Goal: Task Accomplishment & Management: Contribute content

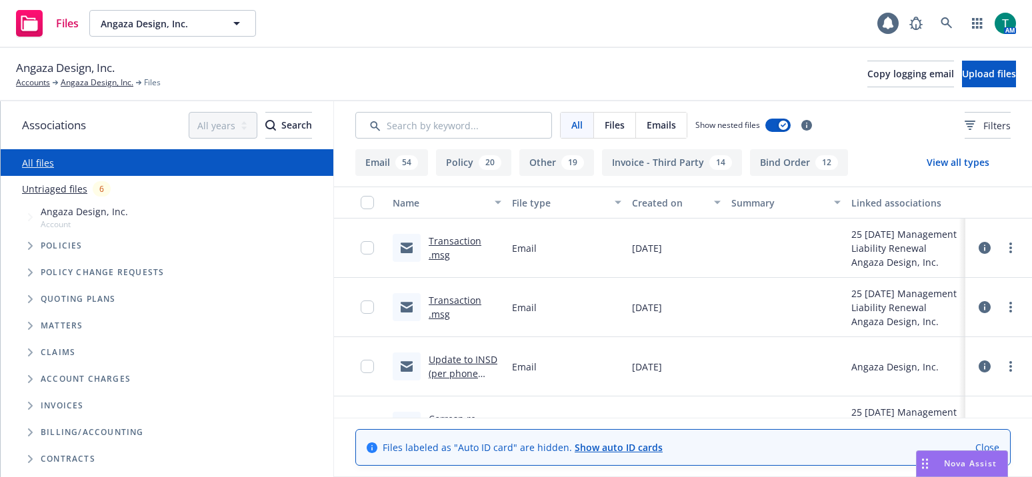
click at [29, 299] on icon "Tree Example" at bounding box center [30, 299] width 5 height 8
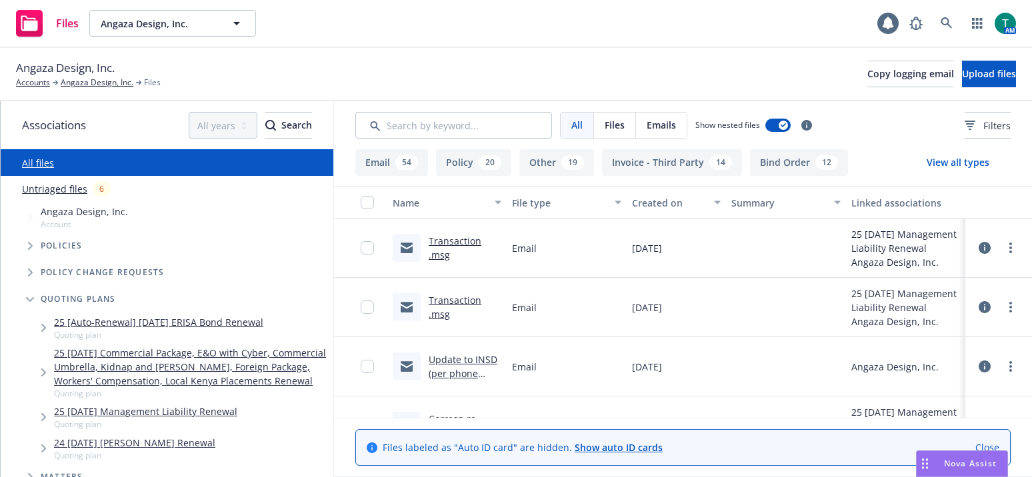
click at [137, 419] on link "25 [DATE] Management Liability Renewal" at bounding box center [145, 412] width 183 height 14
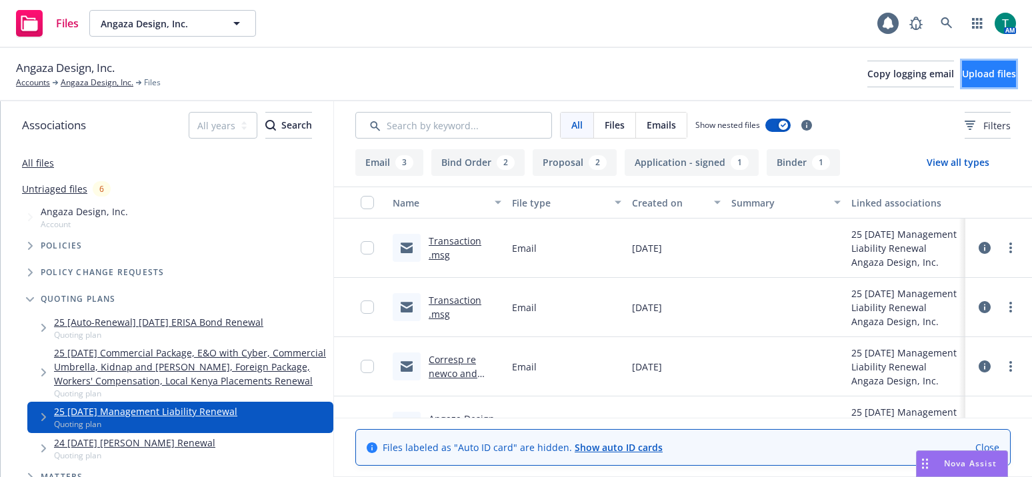
click at [962, 73] on span "Upload files" at bounding box center [989, 73] width 54 height 13
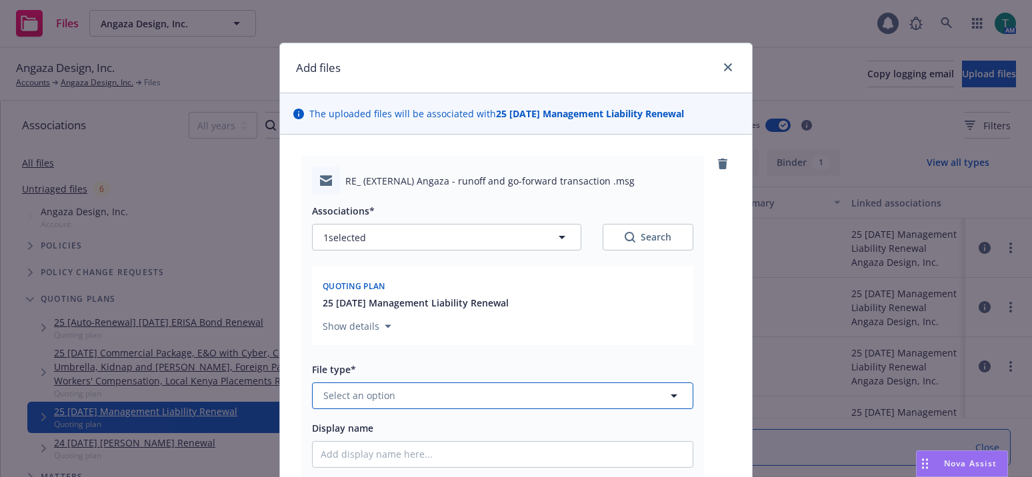
click at [335, 391] on span "Select an option" at bounding box center [359, 396] width 72 height 14
type input "email"
click at [358, 356] on div "Email" at bounding box center [503, 358] width 364 height 19
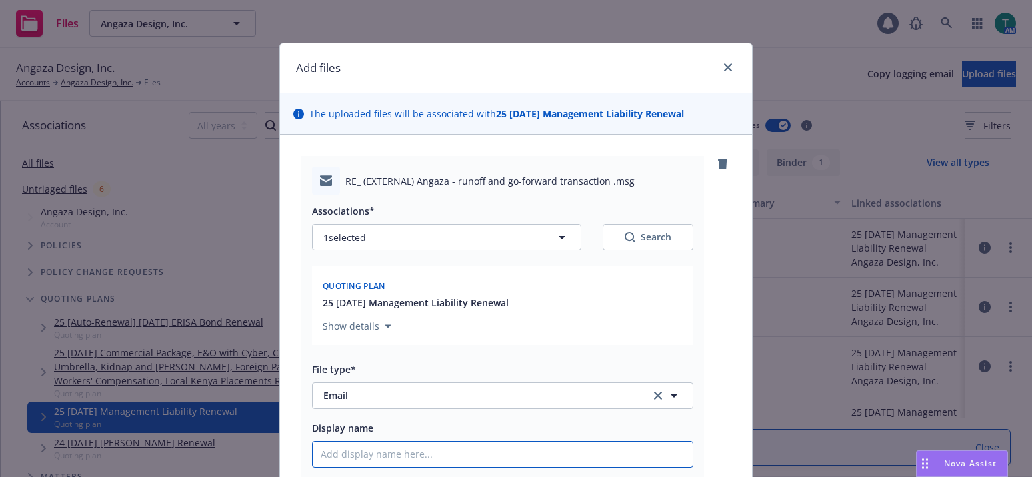
click at [361, 461] on input "Display name" at bounding box center [503, 454] width 380 height 25
type textarea "x"
type input "T"
type textarea "x"
type input "TO"
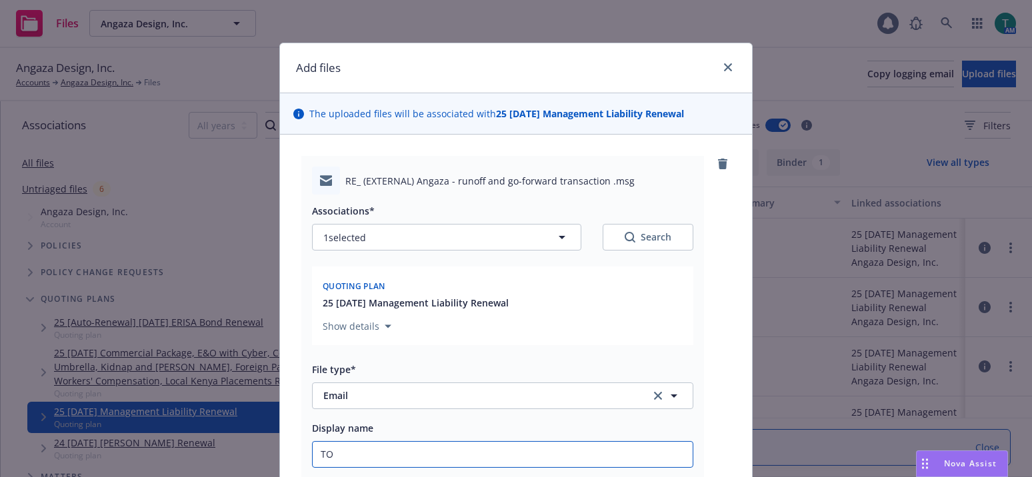
type textarea "x"
type input "TO R"
type textarea "x"
type input "TO RT"
type textarea "x"
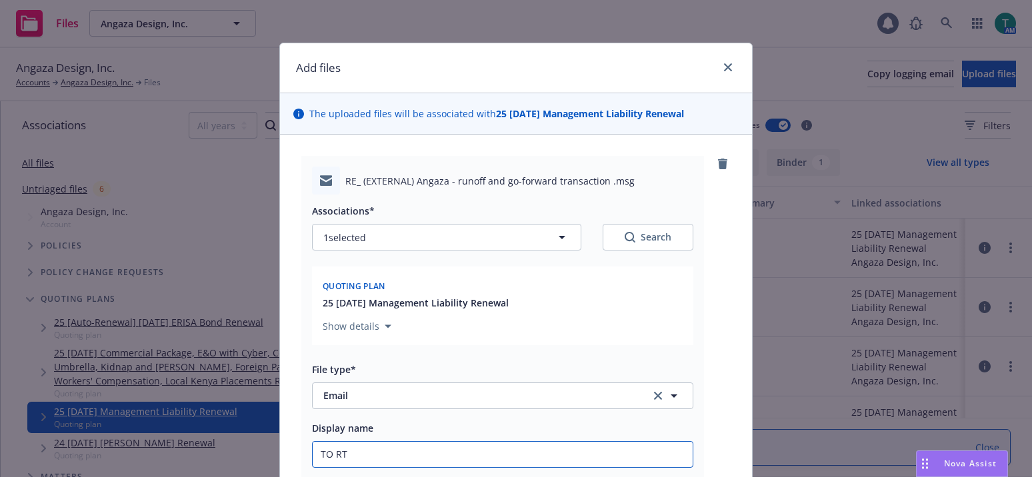
type input "TO RT-"
type textarea "x"
type input "TO RT-C"
type textarea "x"
type input "TO RT-CT"
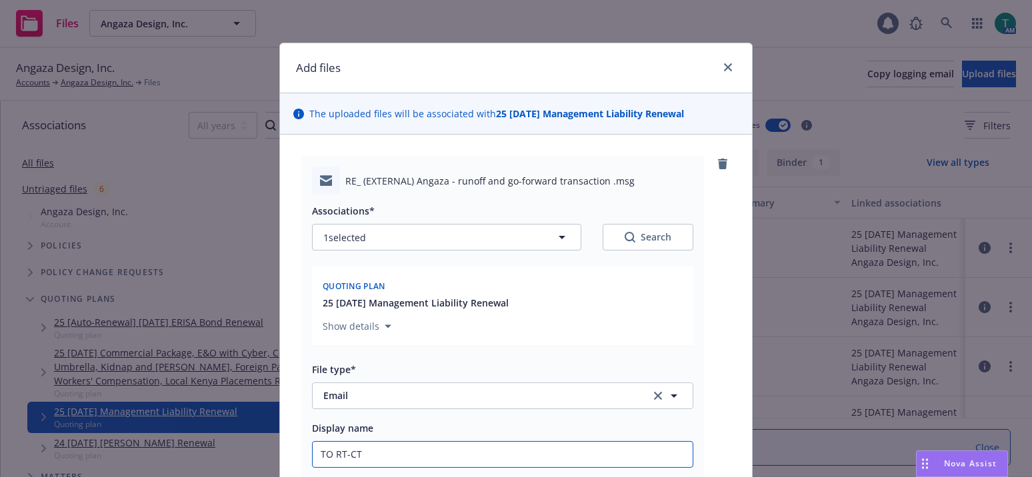
type textarea "x"
type input "TO RT-CT"
type textarea "x"
type input "TO RT-CT r"
type textarea "x"
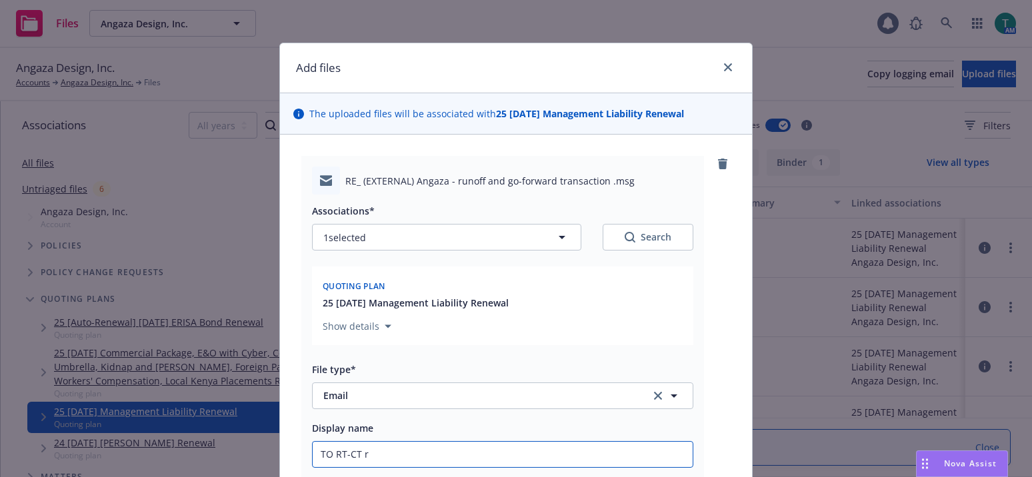
type input "TO RT-CT re"
type textarea "x"
type input "TO RT-CT re"
type textarea "x"
type input "TO RT-CT re t"
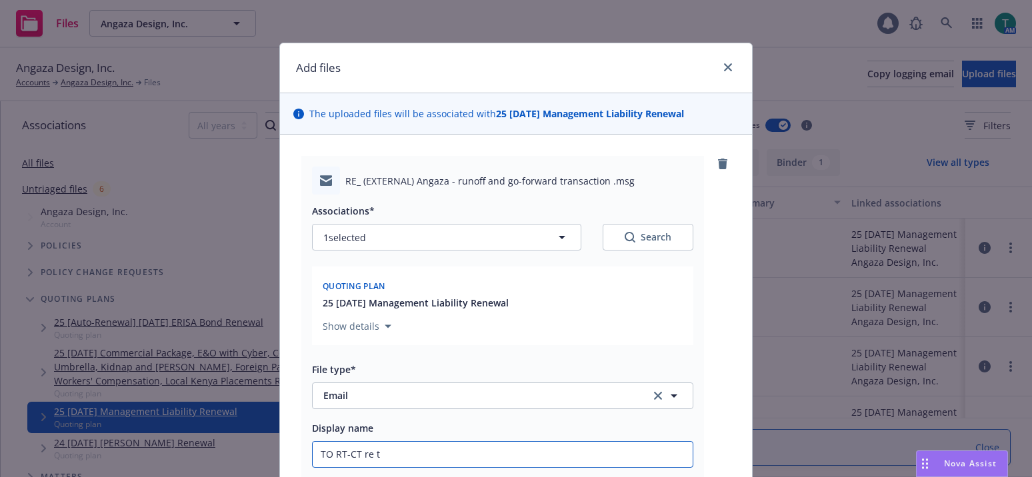
type textarea "x"
type input "TO RT-CT re tr"
type textarea "x"
type input "TO RT-CT re [PERSON_NAME]"
type textarea "x"
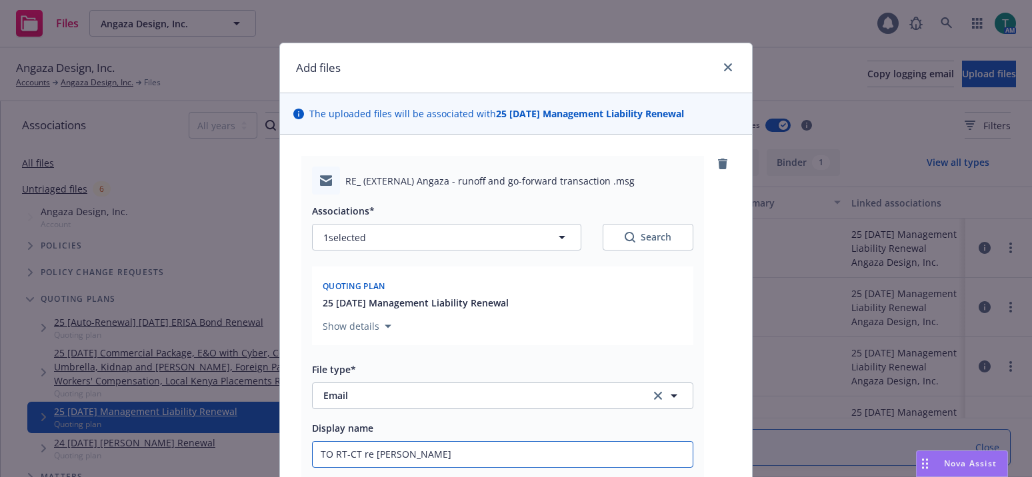
type input "TO RT-CT re trans"
type textarea "x"
type input "TO RT-CT re transa"
type textarea "x"
type input "TO RT-CT re transac"
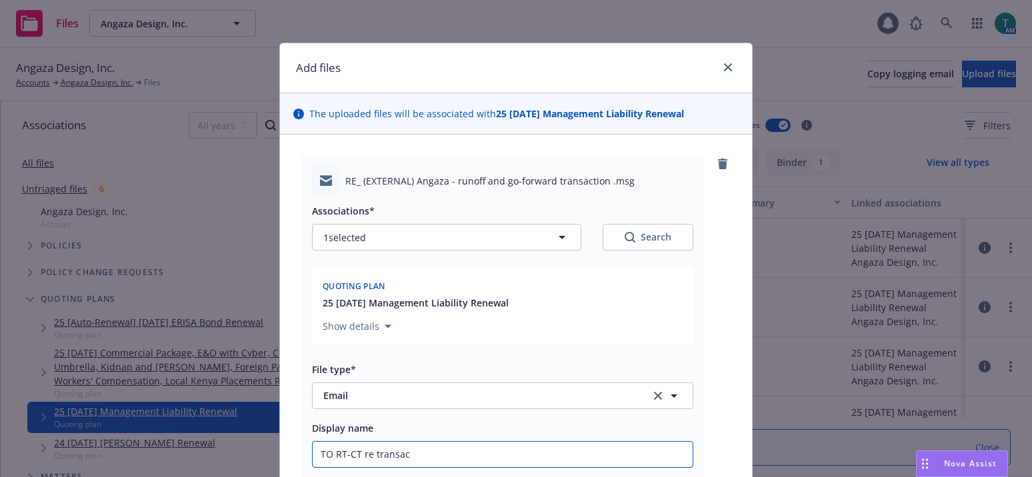
type textarea "x"
type input "TO RT-CT re transacti"
type textarea "x"
type input "TO RT-CT re transactio"
type textarea "x"
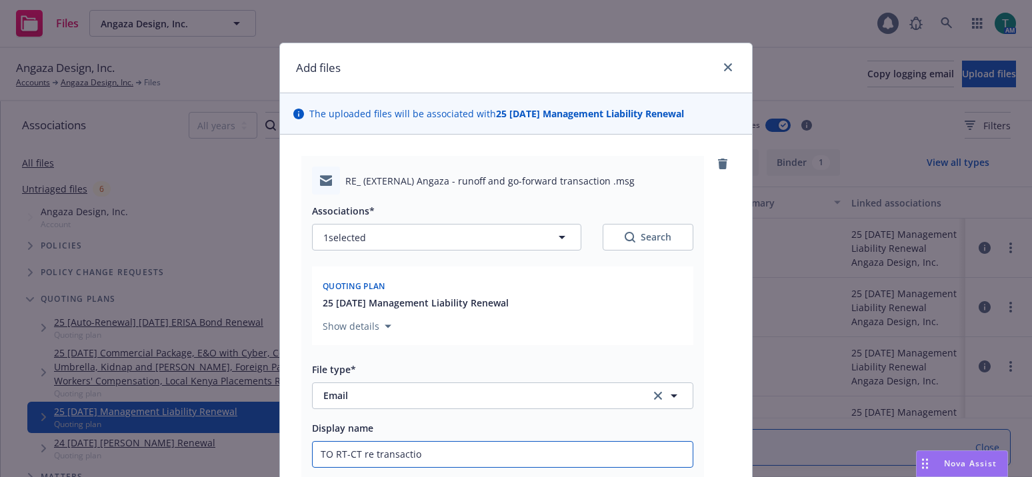
type input "TO RT-CT re transaction"
type textarea "x"
type input "TO RT-CT re transaction,"
type textarea "x"
type input "TO RT-CT re transaction,e"
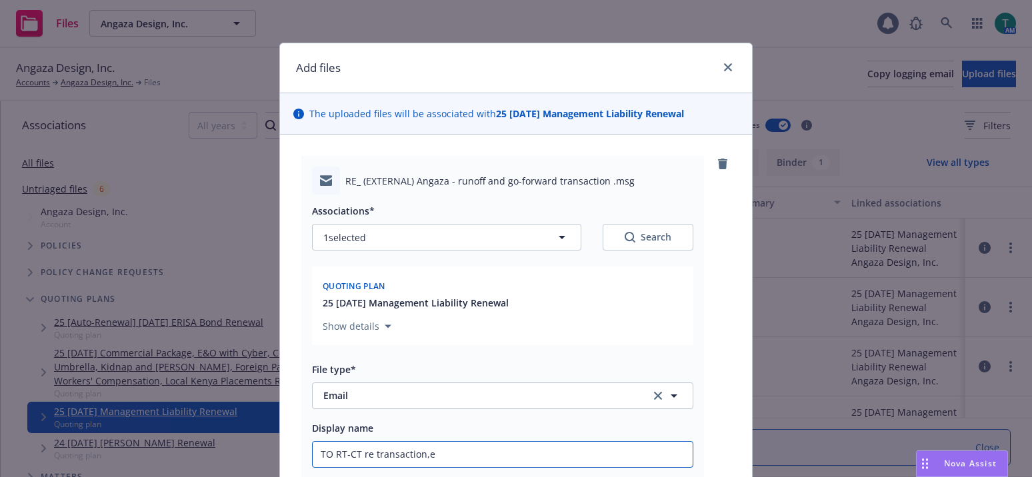
type textarea "x"
type input "TO RT-CT re transaction,et"
type textarea "x"
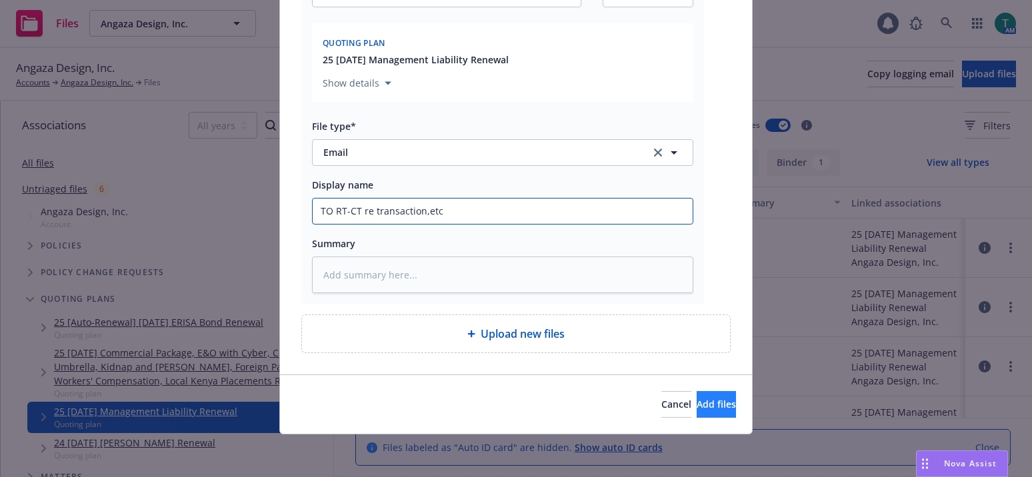
type input "TO RT-CT re transaction,etc"
click at [696, 405] on span "Add files" at bounding box center [715, 404] width 39 height 13
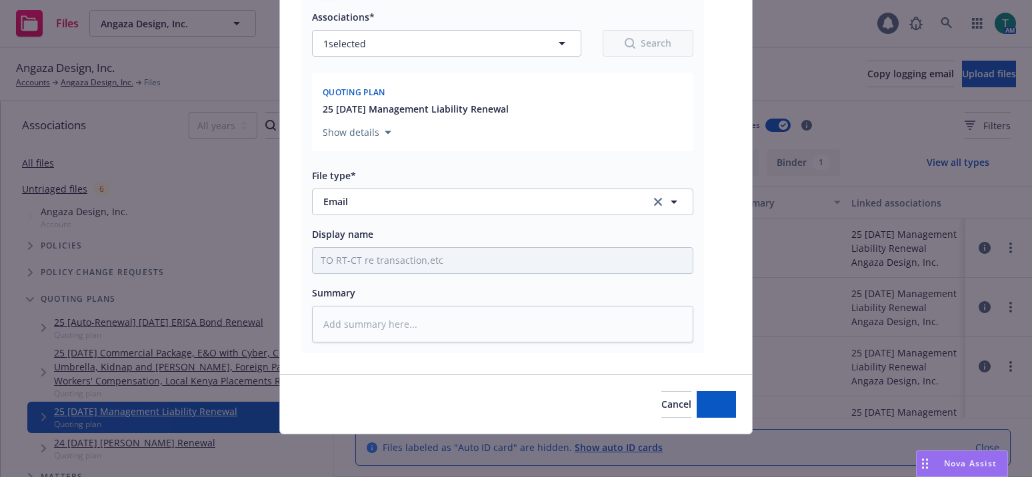
type textarea "x"
